Goal: Information Seeking & Learning: Learn about a topic

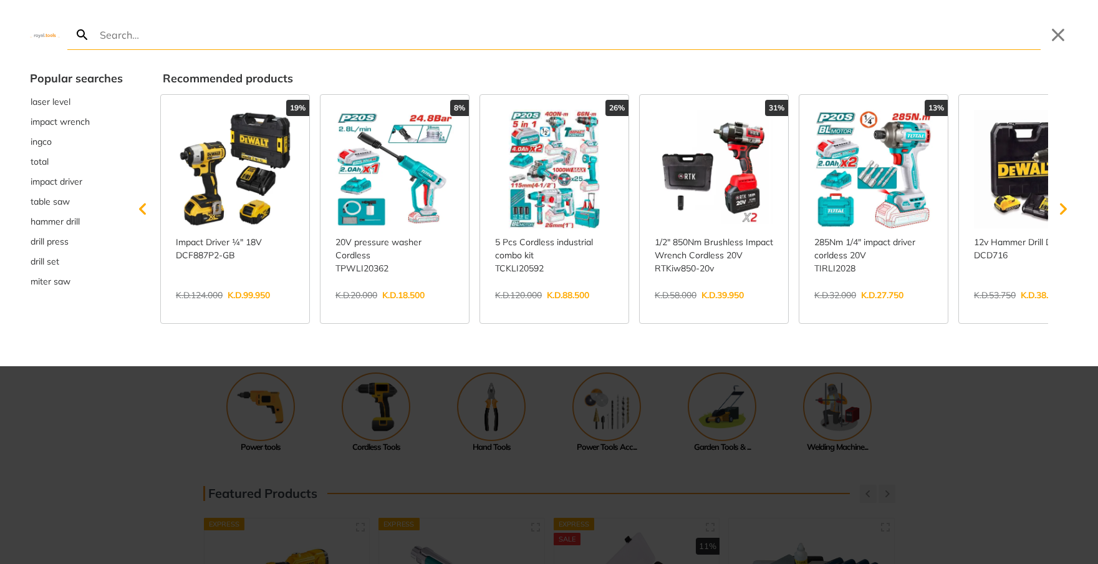
type input "veritas"
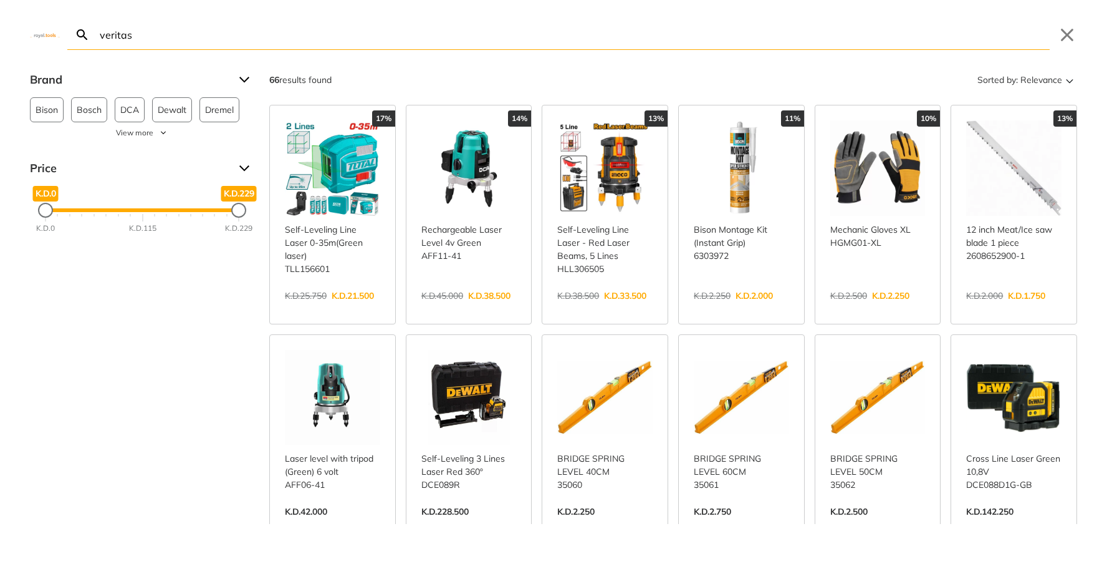
click at [123, 28] on input "veritas" at bounding box center [573, 34] width 953 height 29
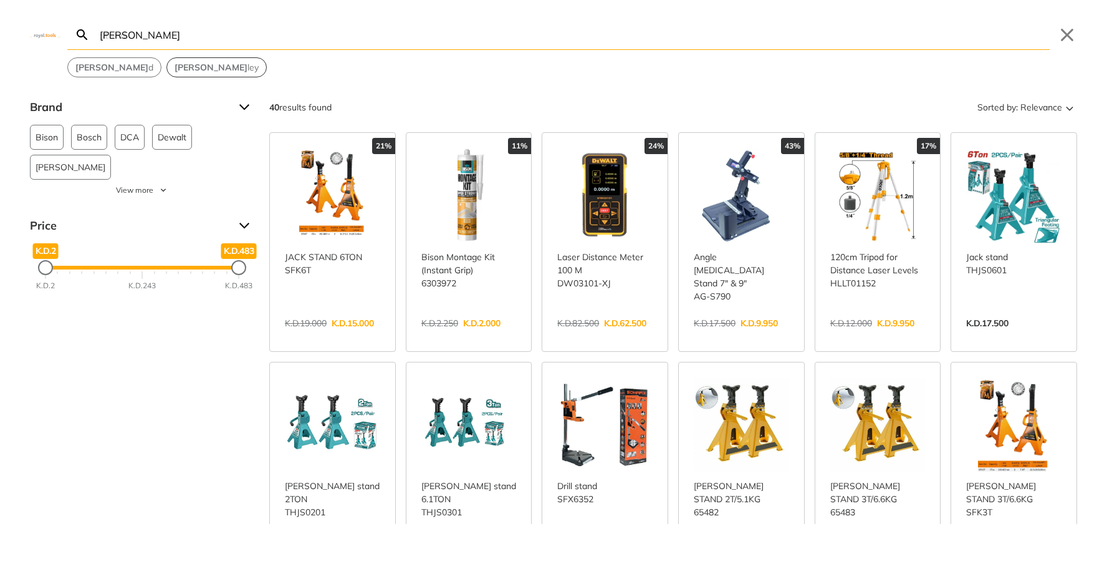
click at [175, 65] on strong "[PERSON_NAME]" at bounding box center [211, 67] width 73 height 11
type input "[PERSON_NAME]"
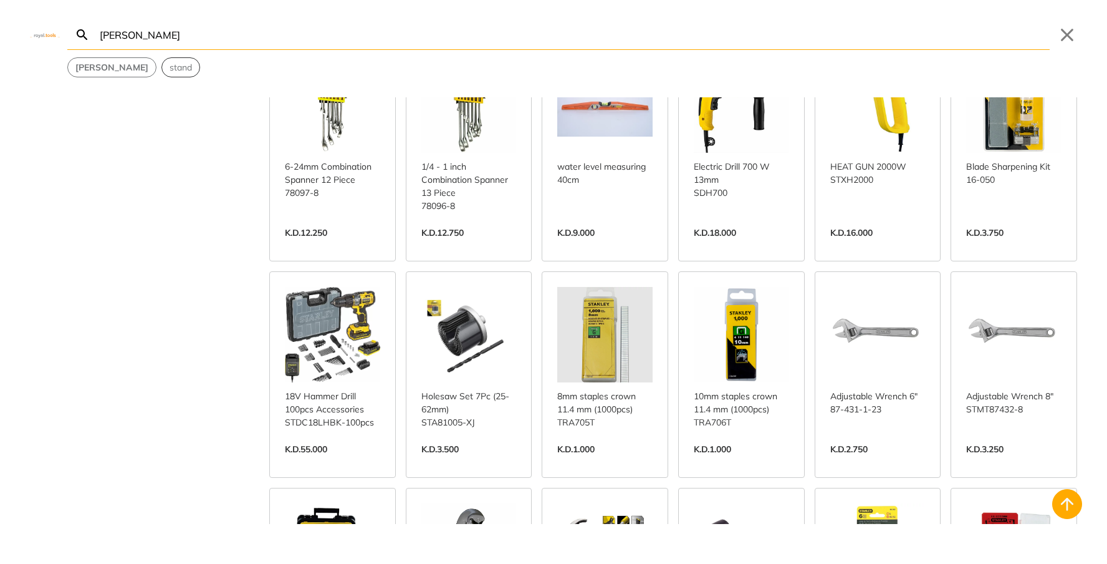
scroll to position [2266, 0]
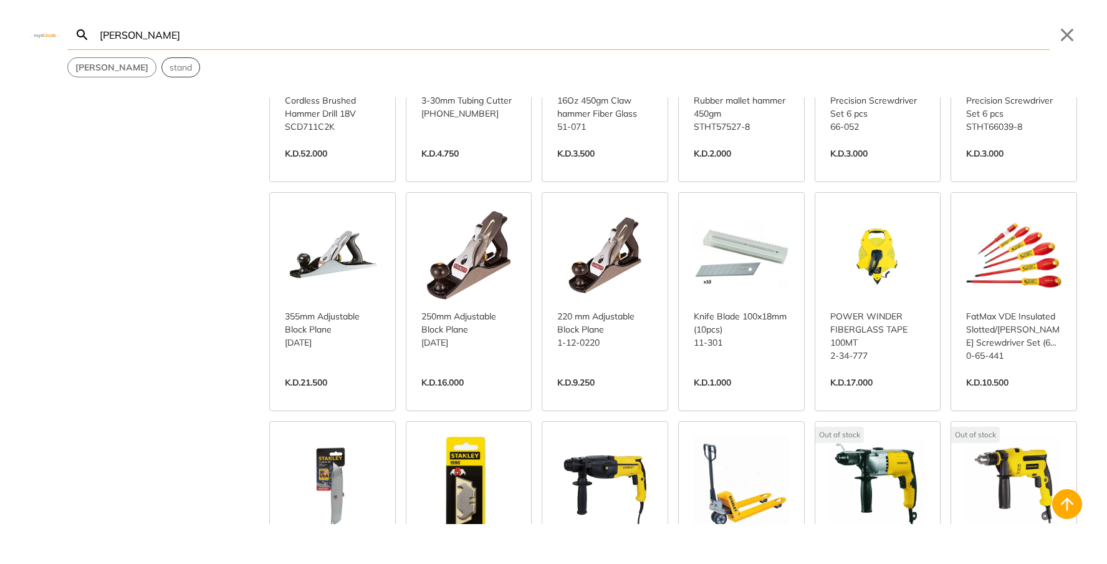
scroll to position [2777, 0]
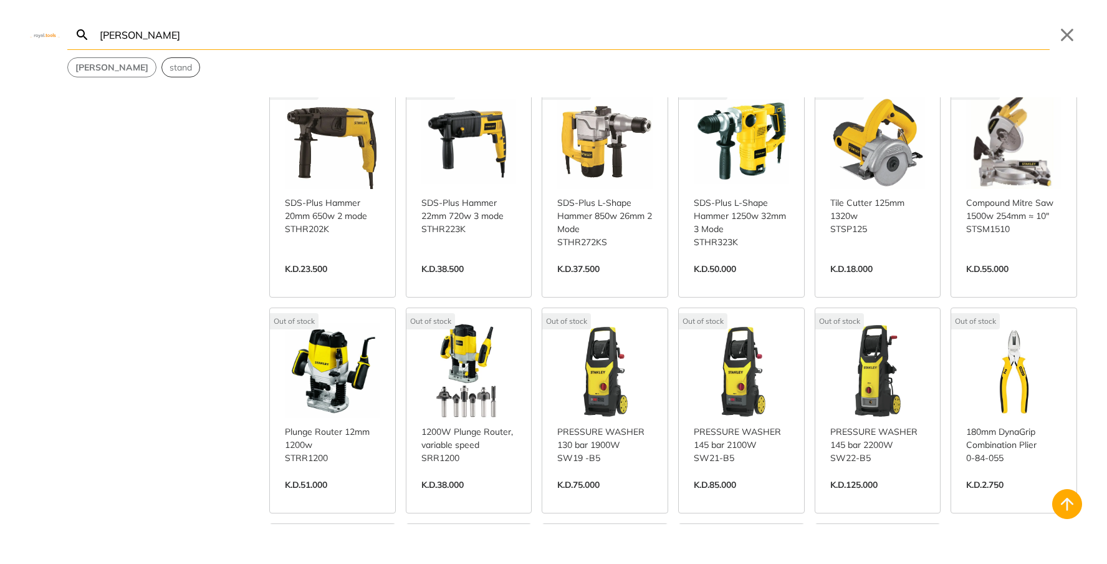
scroll to position [3313, 0]
